Goal: Task Accomplishment & Management: Manage account settings

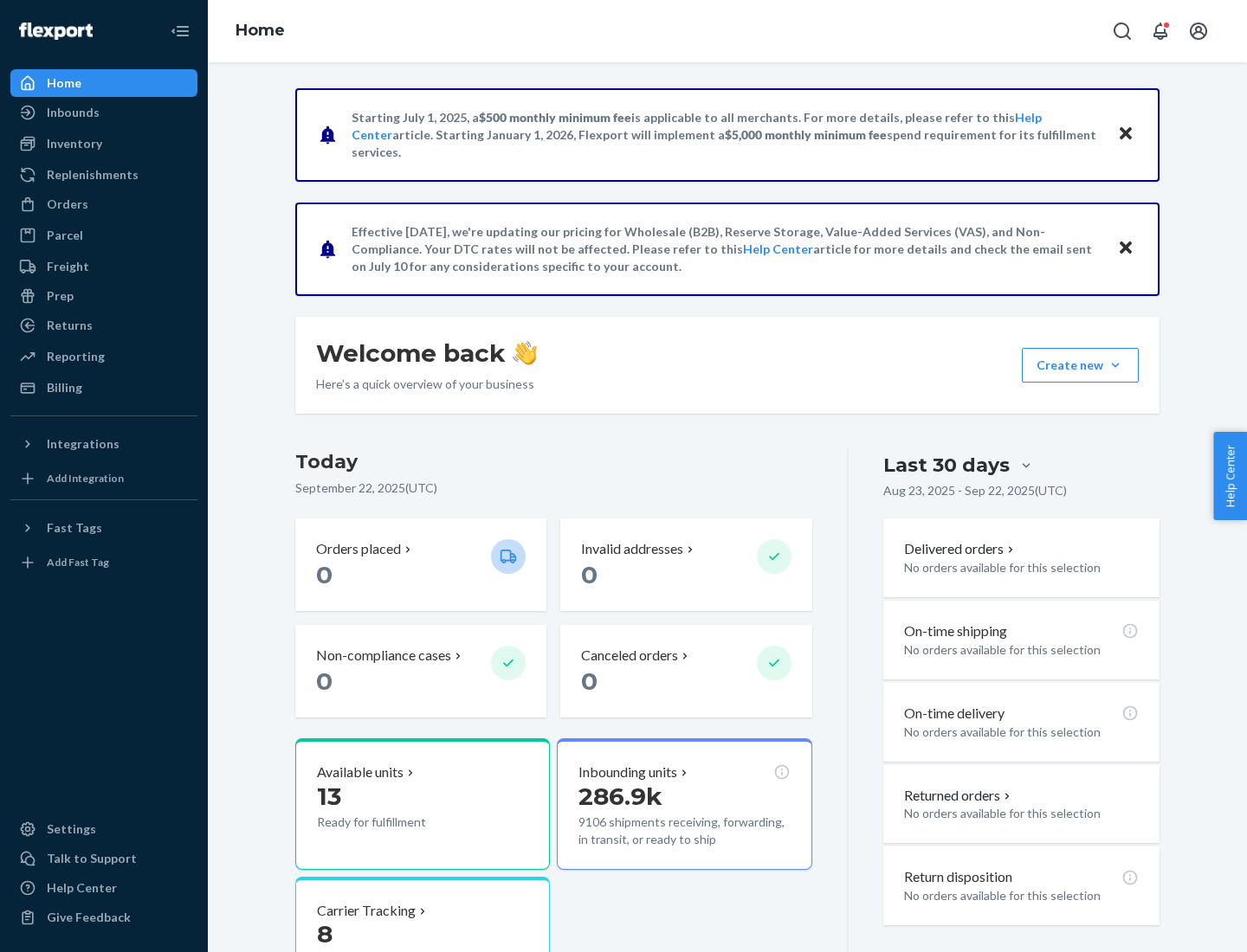
click at [1115, 366] on button "Create new Create new inbound Create new order Create new product" at bounding box center [1080, 365] width 117 height 35
click at [59, 296] on div "Prep" at bounding box center [60, 295] width 27 height 17
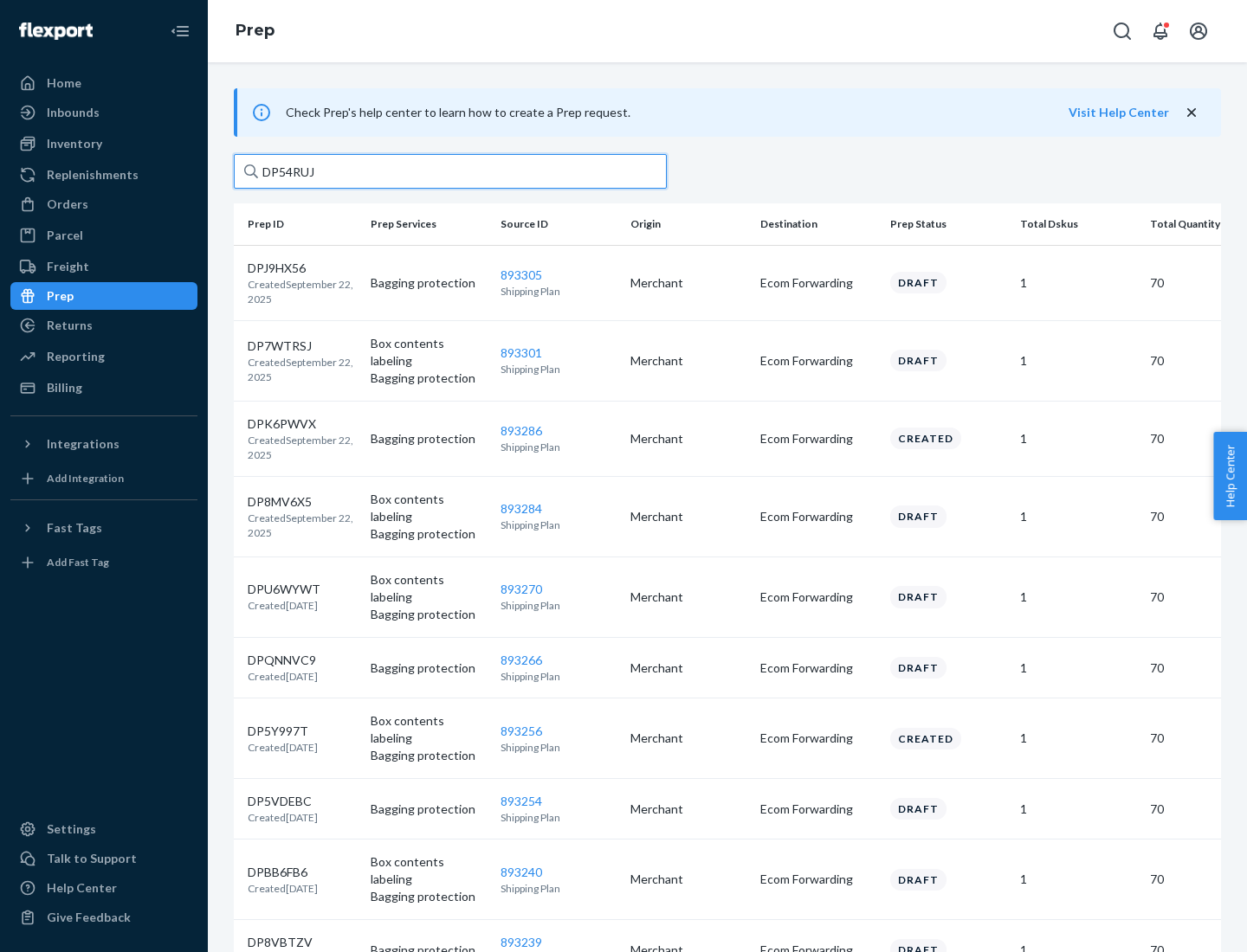
type input "DP54RUJL"
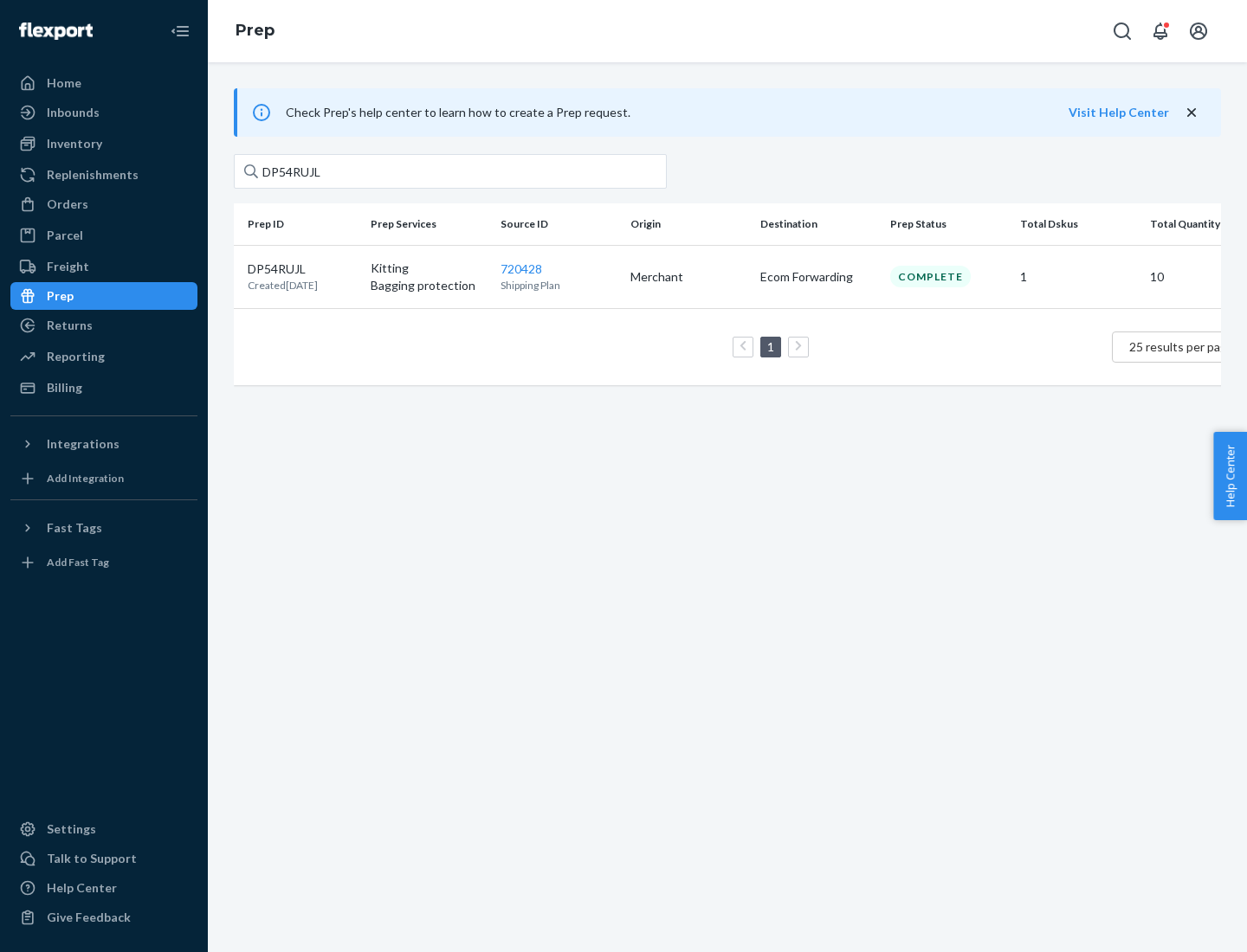
click at [302, 267] on p "DP54RUJL" at bounding box center [282, 268] width 71 height 17
